Goal: Transaction & Acquisition: Purchase product/service

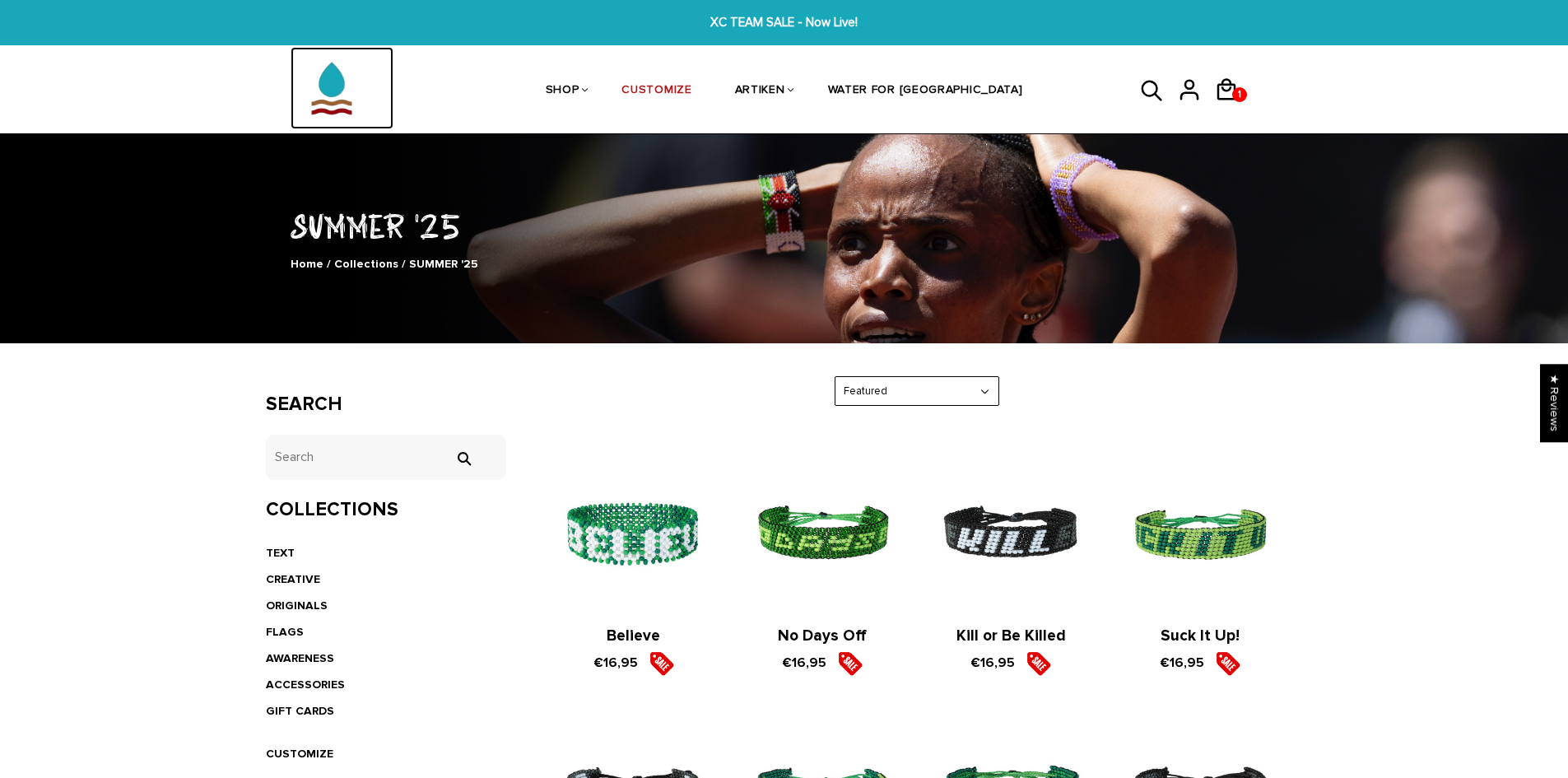
click at [338, 88] on img at bounding box center [331, 88] width 83 height 83
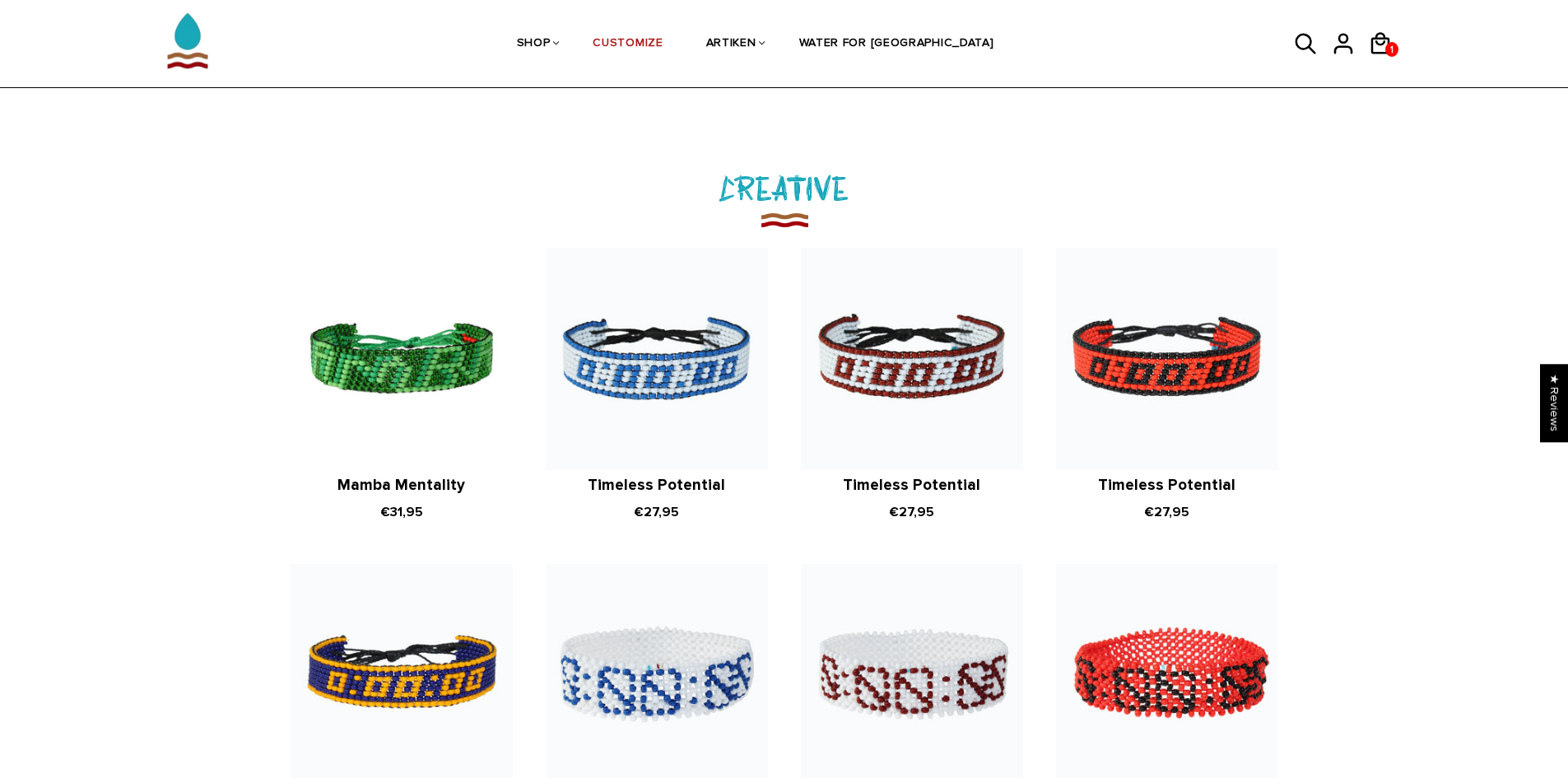
scroll to position [1977, 0]
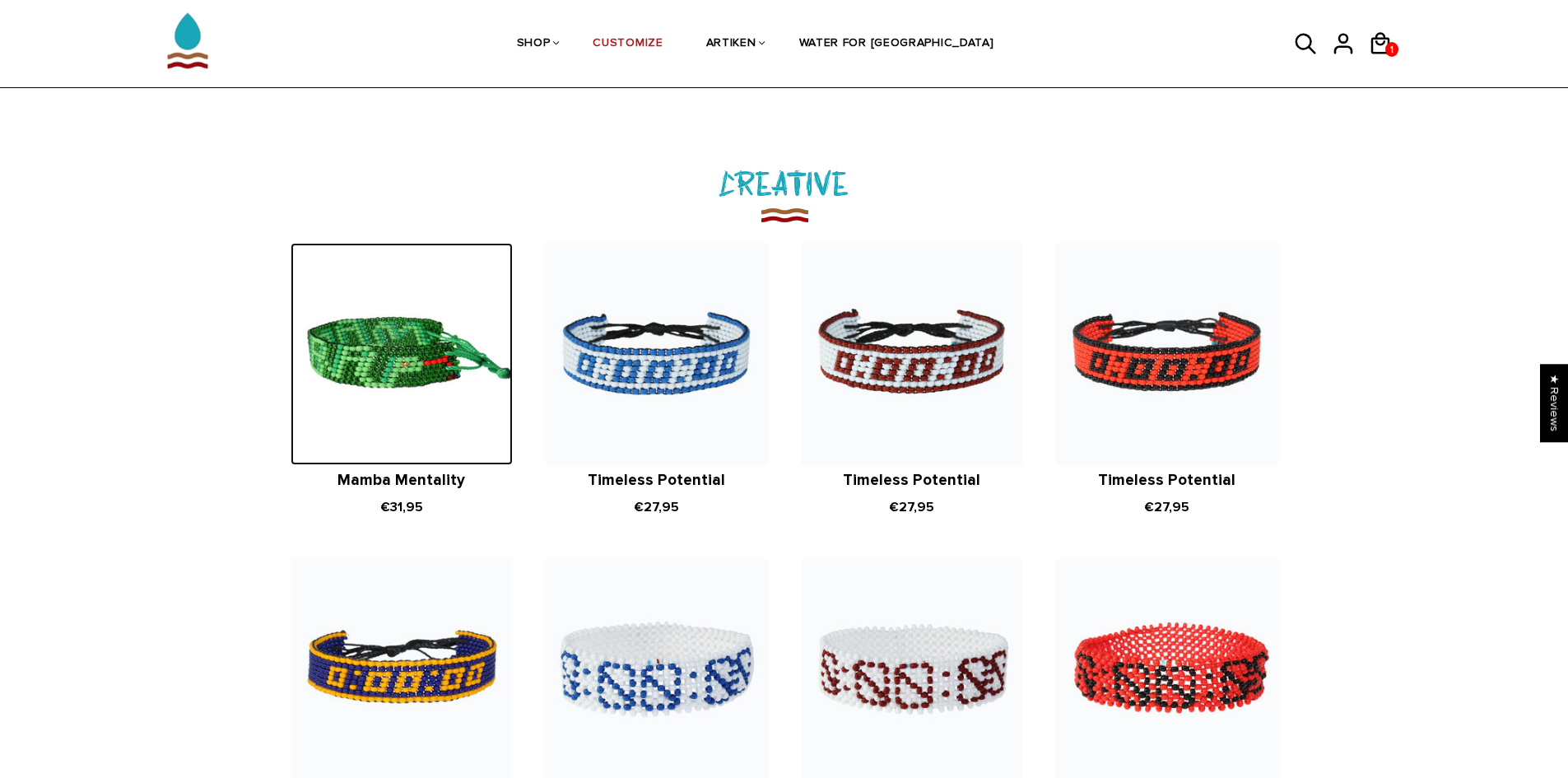
click at [392, 351] on img at bounding box center [402, 355] width 223 height 223
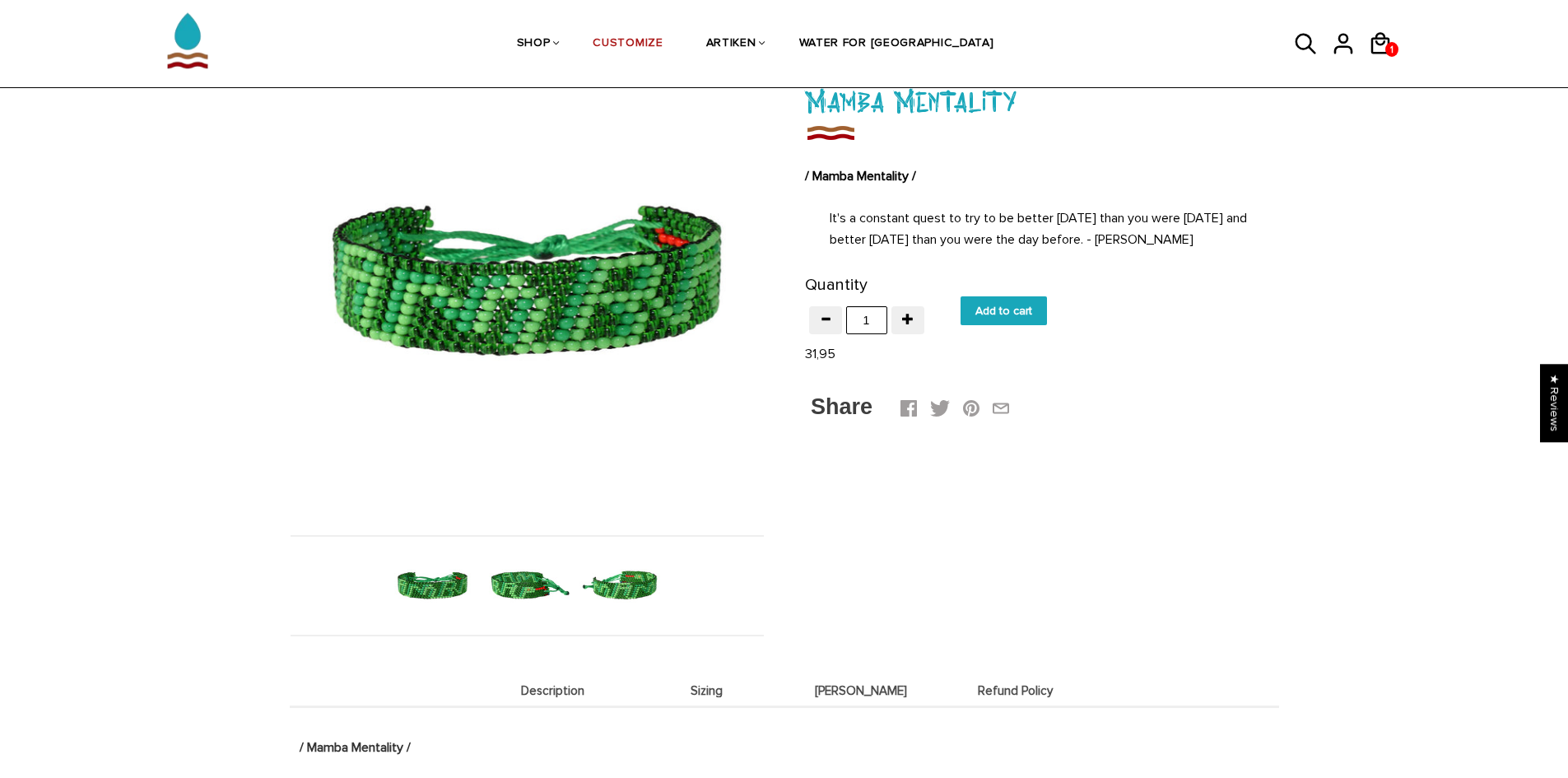
scroll to position [83, 0]
